Goal: Check status: Check status

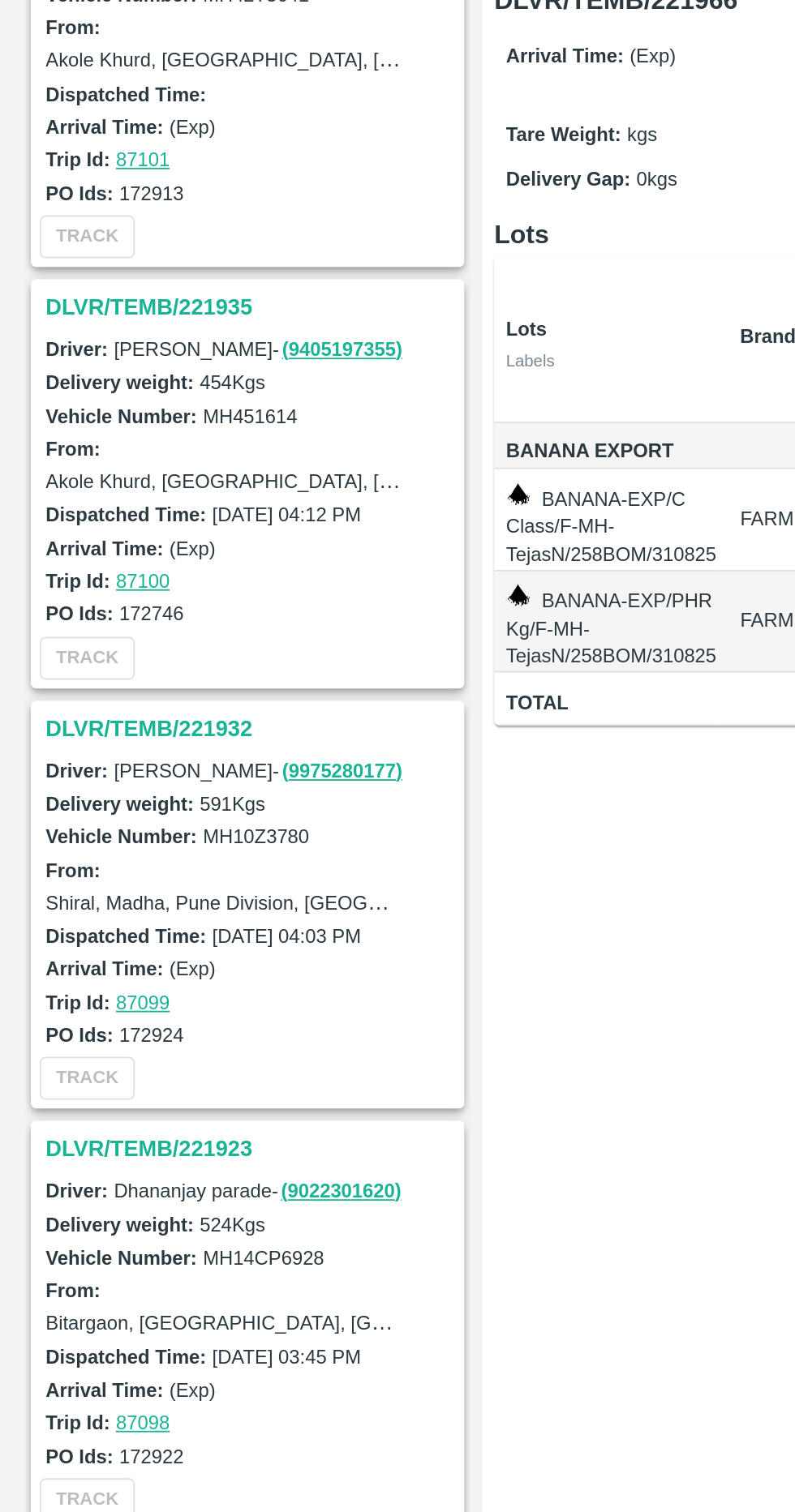
scroll to position [1701, 0]
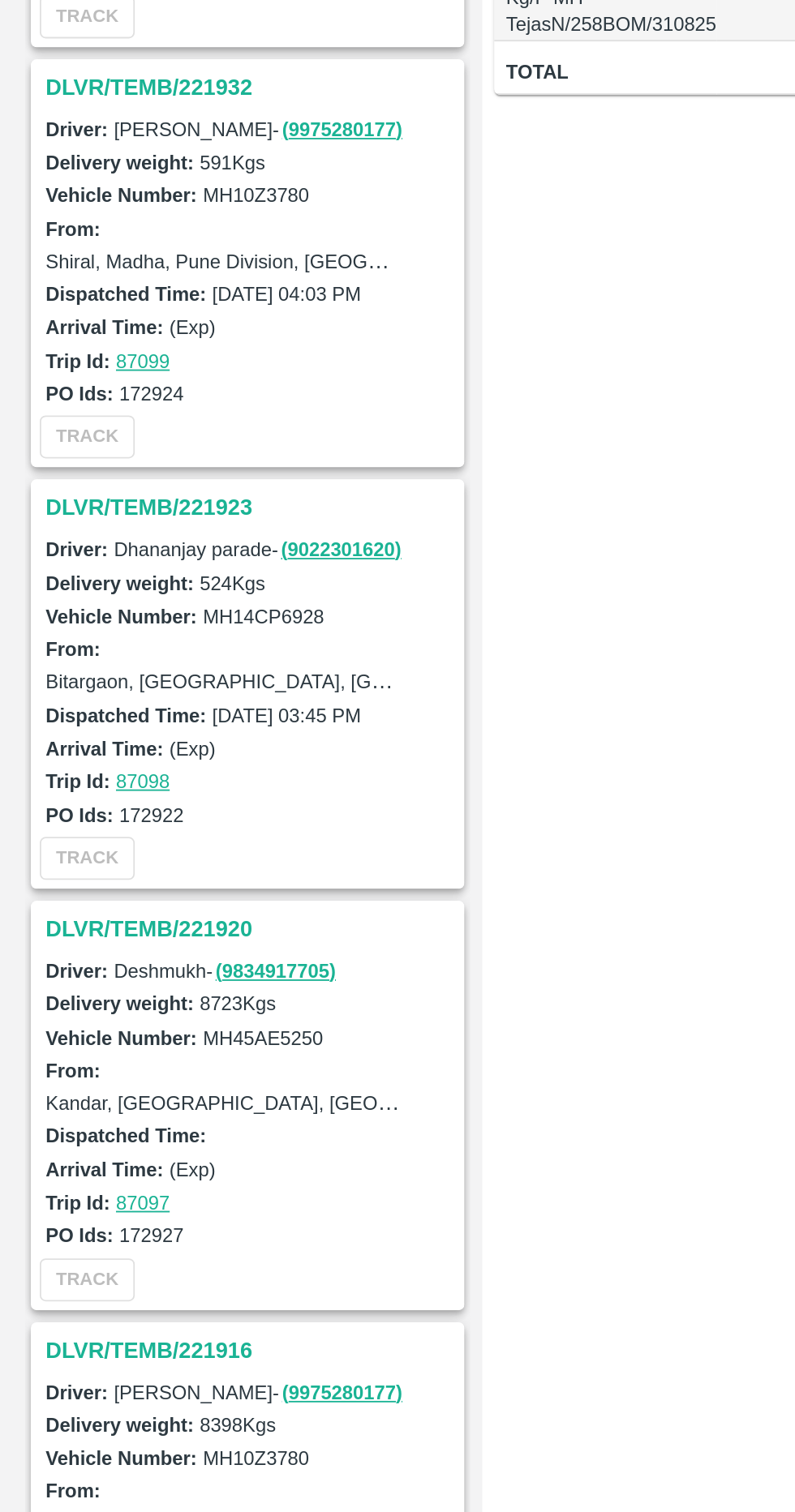
click at [80, 1086] on h3 "DLVR/TEMB/221920" at bounding box center [143, 1096] width 226 height 21
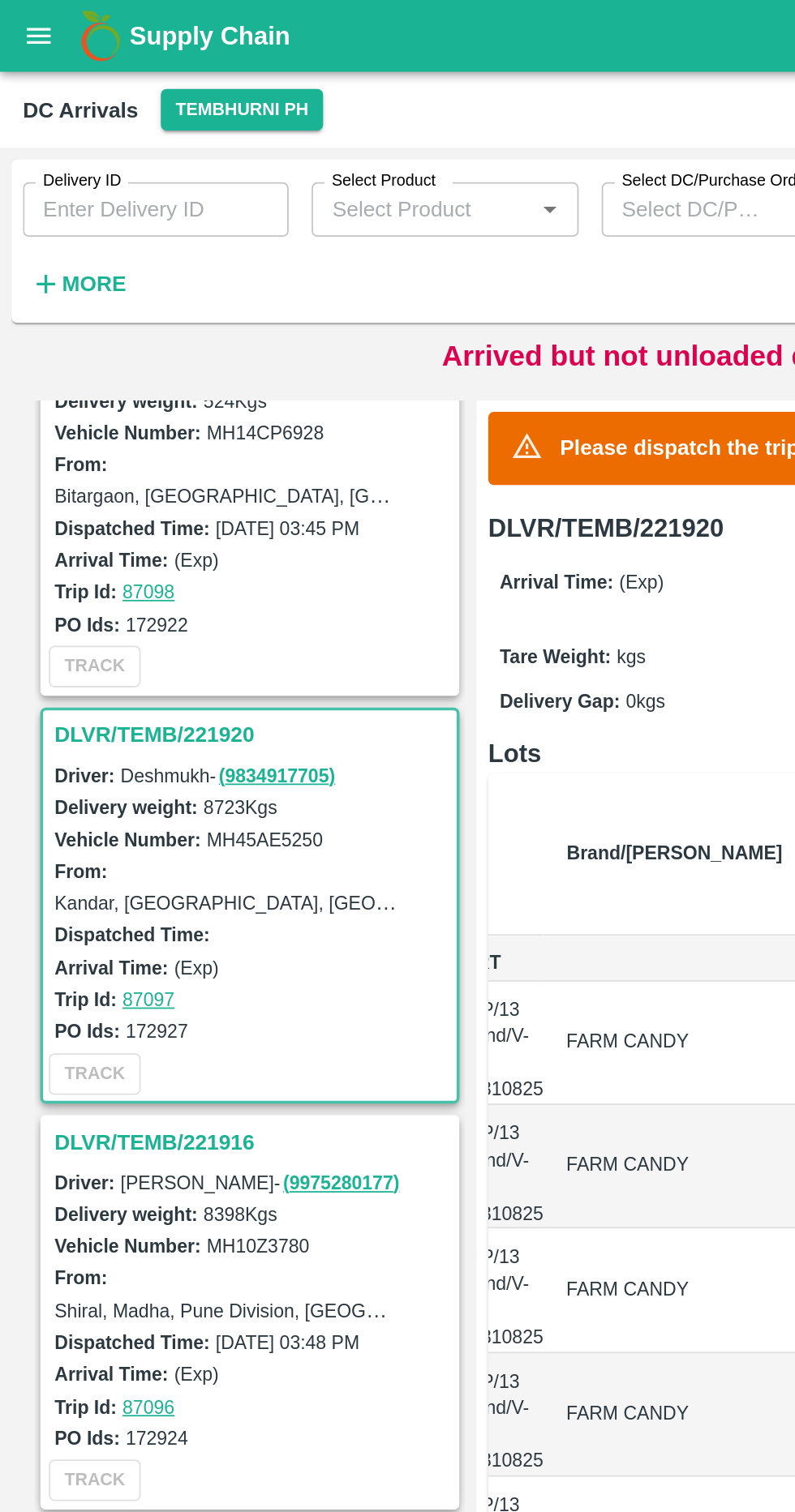
scroll to position [2396, 0]
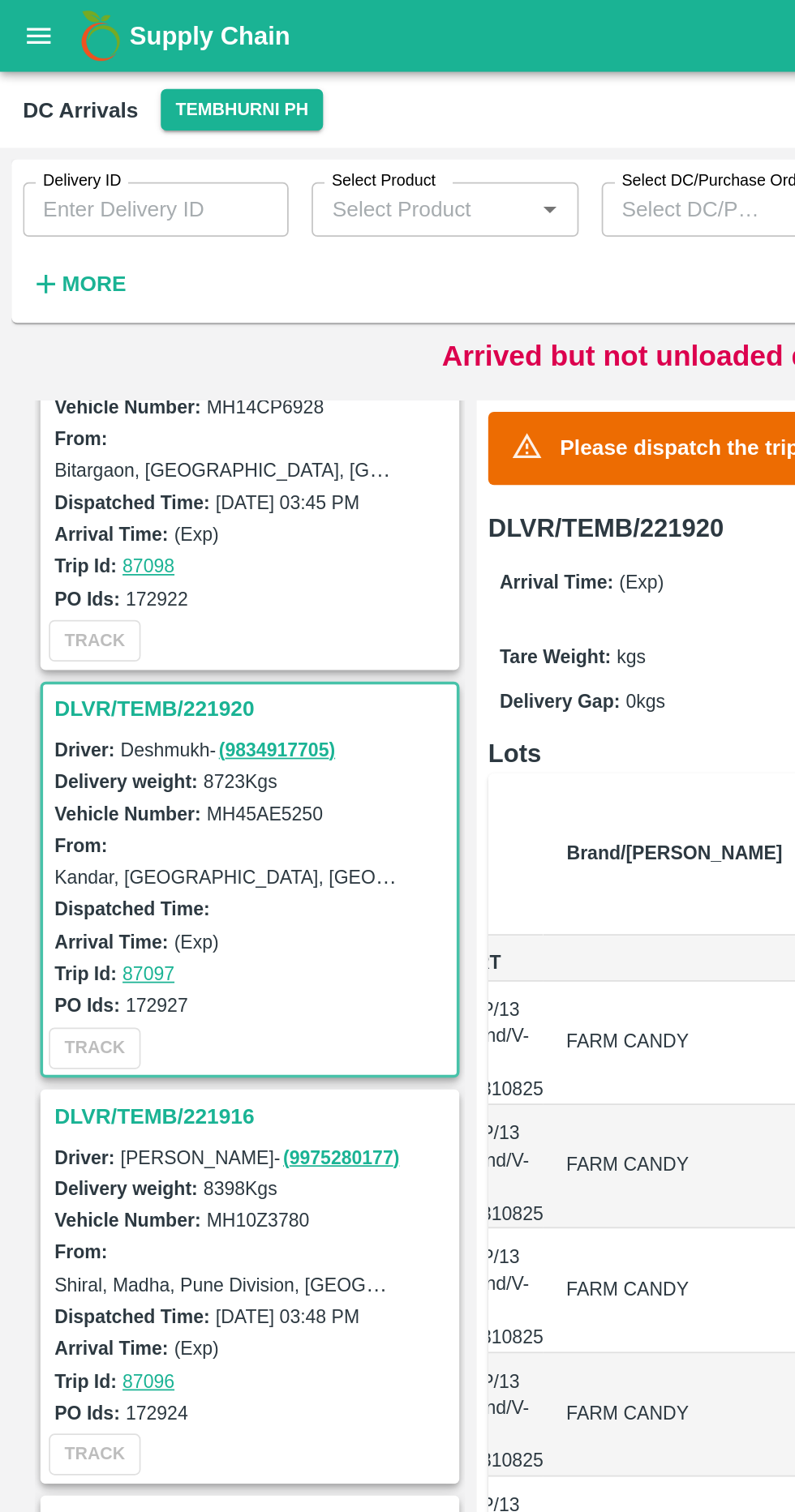
click at [44, 390] on h3 "DLVR/TEMB/221920" at bounding box center [143, 401] width 226 height 21
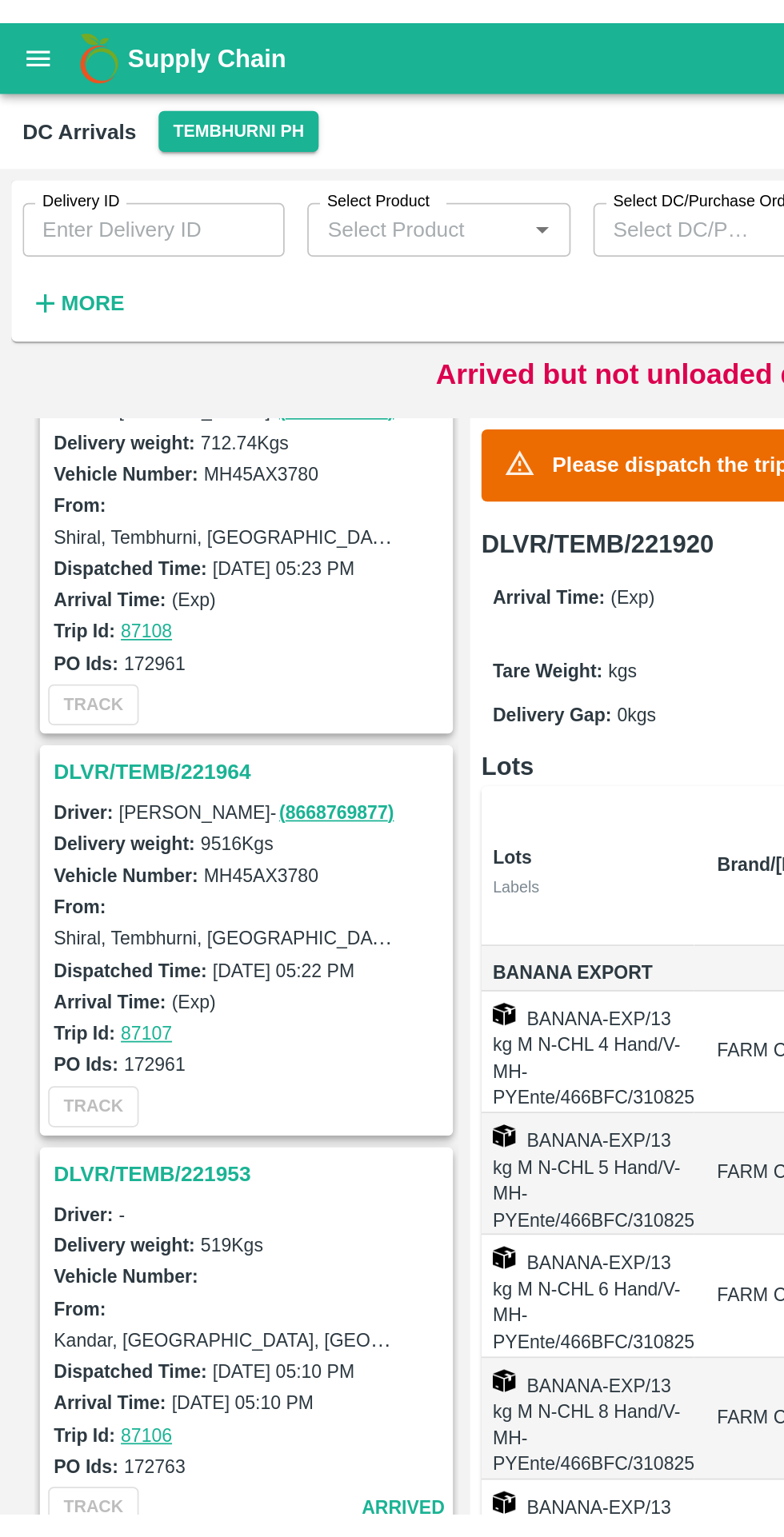
scroll to position [52, 0]
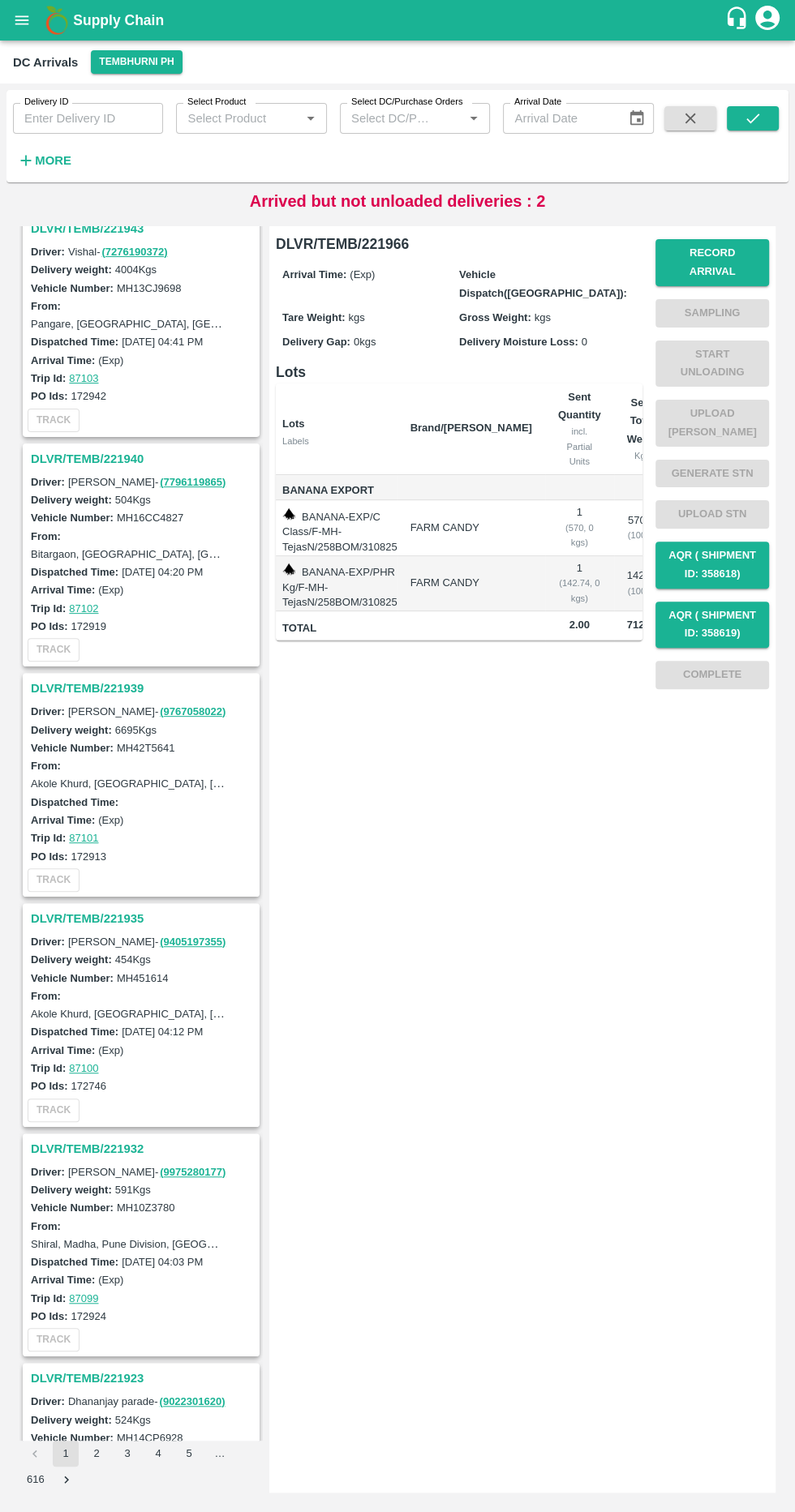
scroll to position [1201, 0]
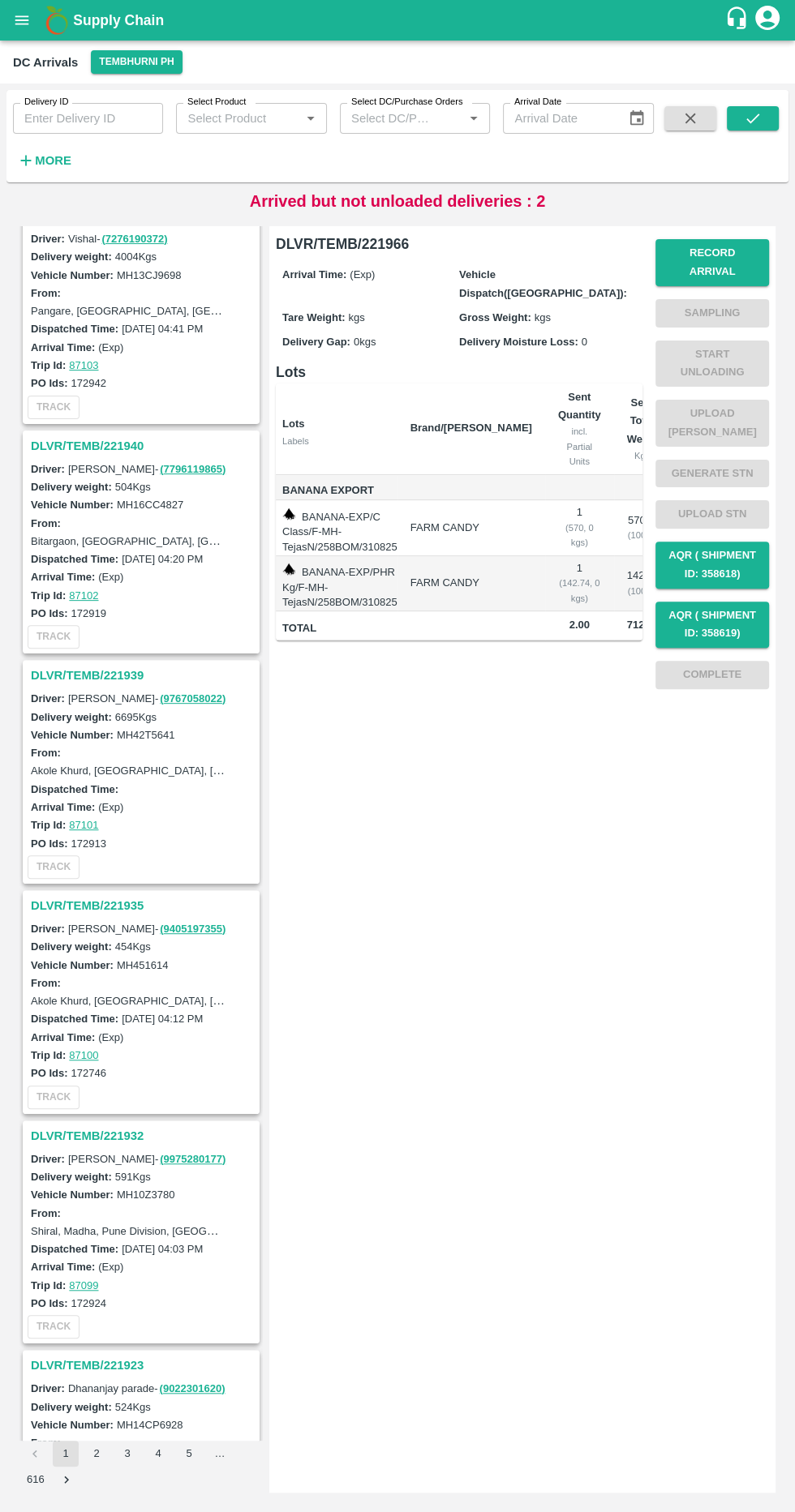
click at [139, 665] on h3 "DLVR/TEMB/221939" at bounding box center [143, 675] width 226 height 21
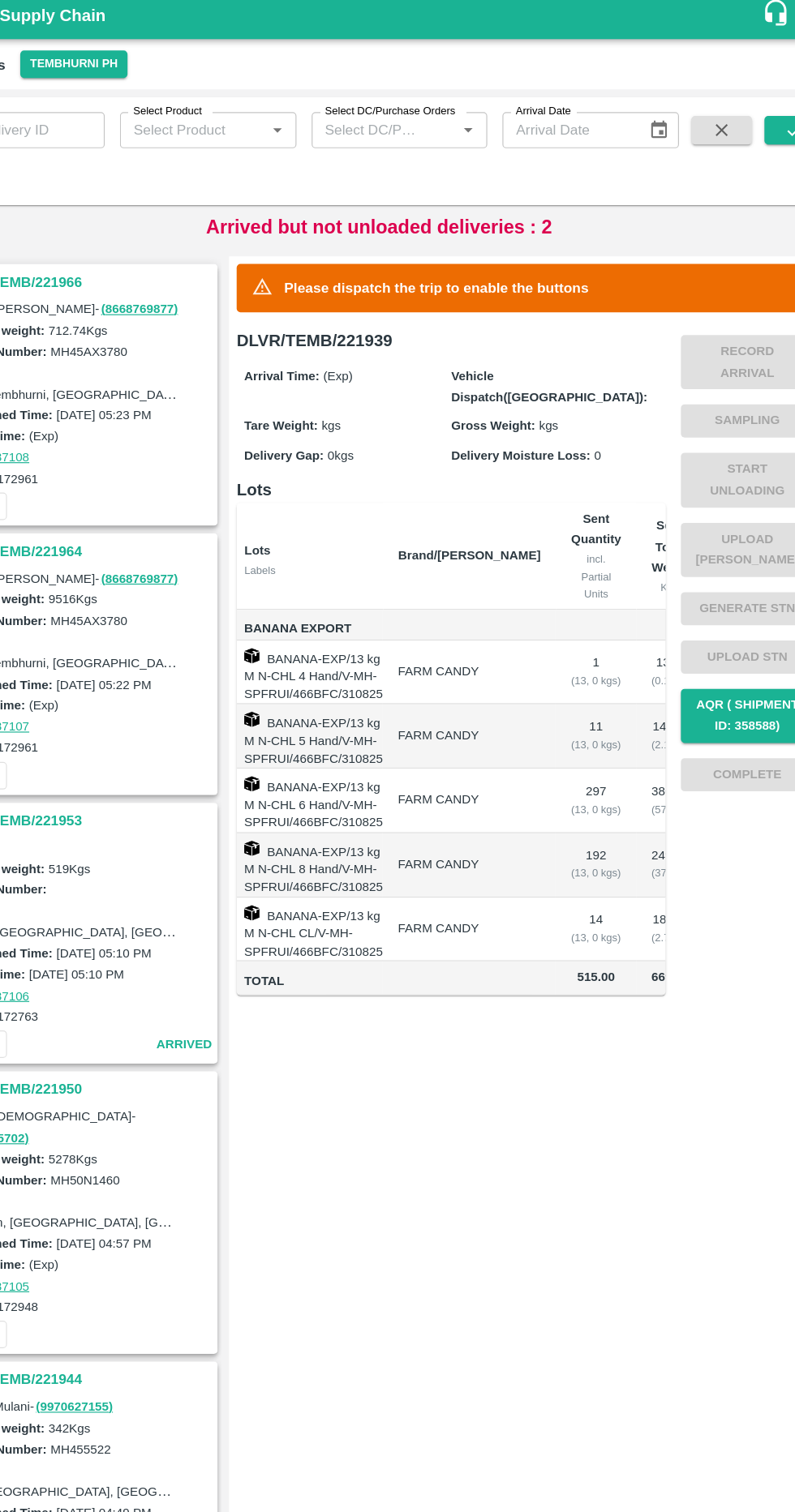
scroll to position [0, 93]
